Goal: Information Seeking & Learning: Learn about a topic

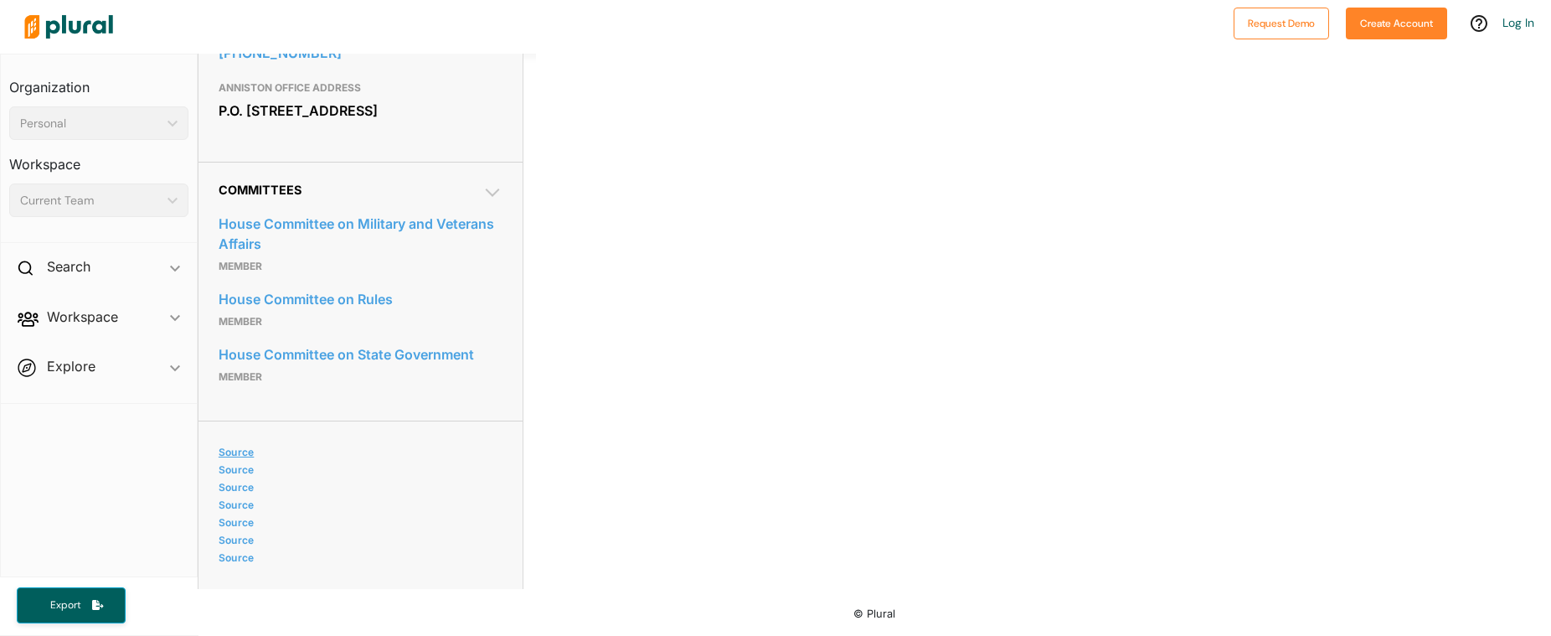
scroll to position [823, 0]
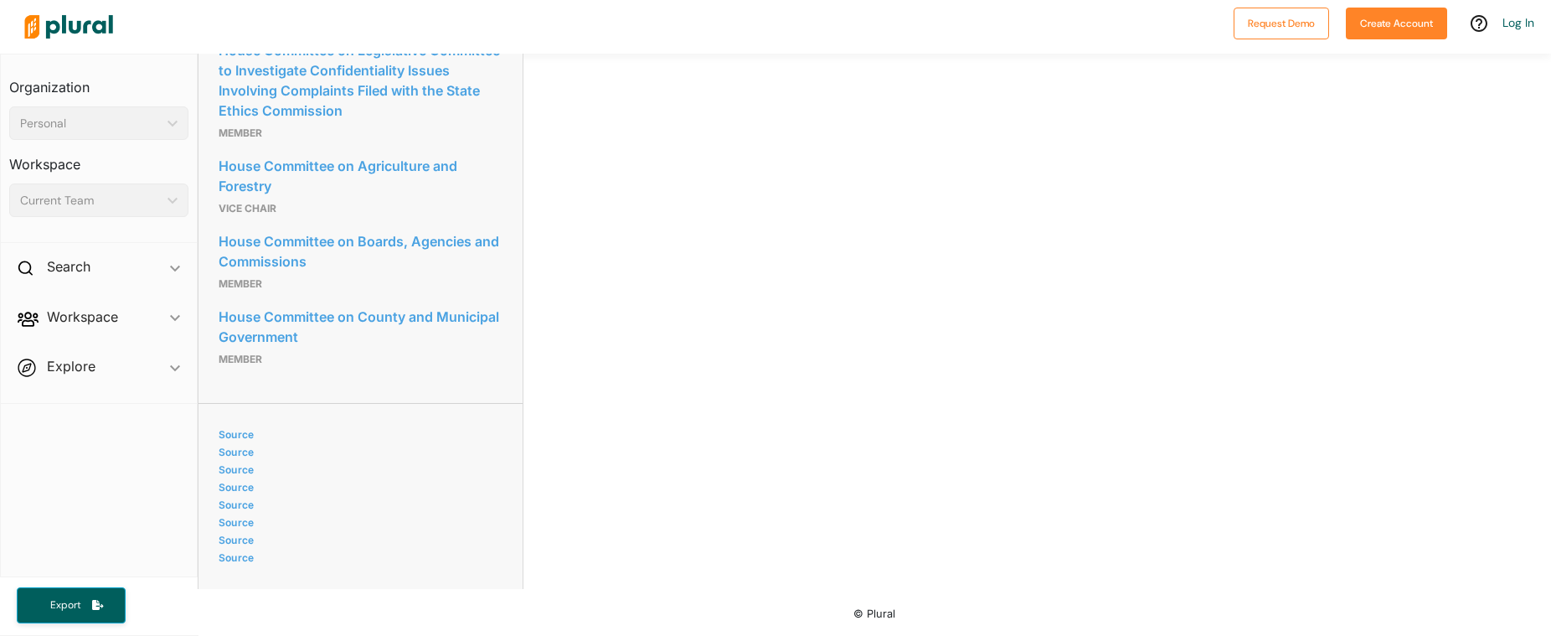
scroll to position [1147, 0]
drag, startPoint x: 396, startPoint y: 196, endPoint x: 421, endPoint y: 192, distance: 24.7
click at [396, 196] on link "House Committee on Agriculture and Forestry" at bounding box center [361, 175] width 284 height 45
